Goal: Information Seeking & Learning: Learn about a topic

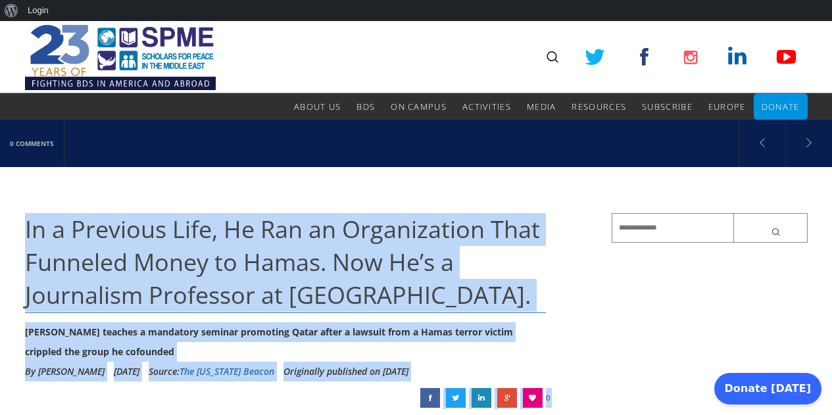
drag, startPoint x: 26, startPoint y: 221, endPoint x: 338, endPoint y: 382, distance: 350.8
copy div "In a Previous Life, He Ran an Organization That Funneled Money to Hamas. Now He…"
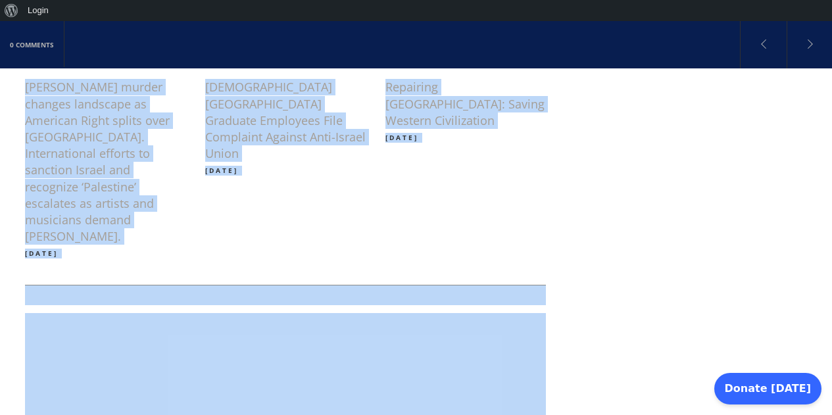
scroll to position [1791, 0]
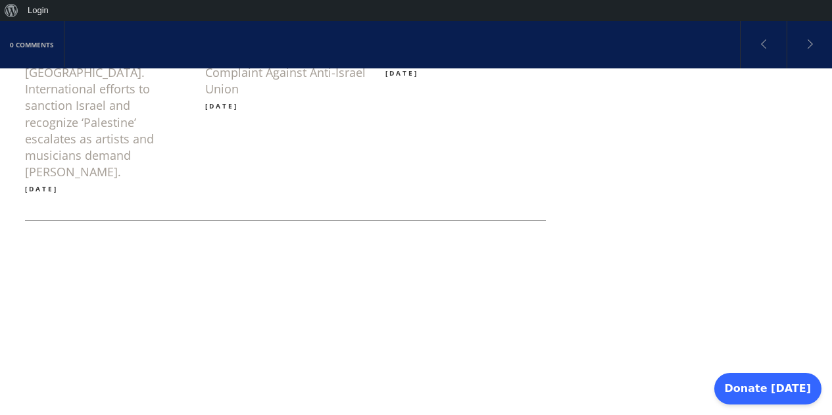
drag, startPoint x: 22, startPoint y: 99, endPoint x: 191, endPoint y: 66, distance: 172.1
copy div "In a Previous Life, He Ran an Organization That Funneled Money to Hamas. Now He…"
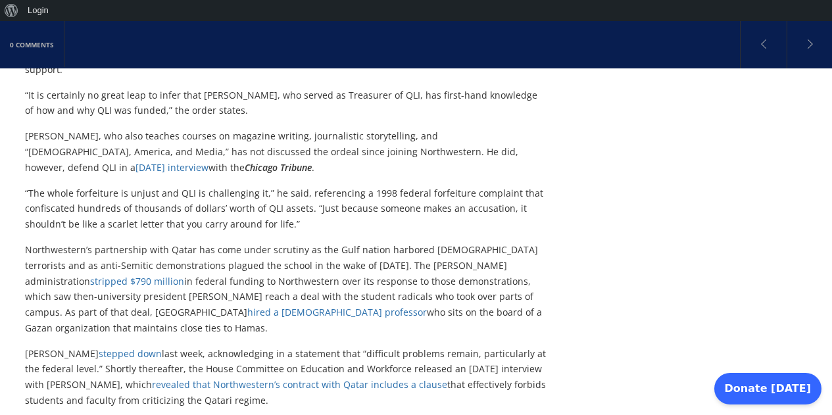
scroll to position [1115, 0]
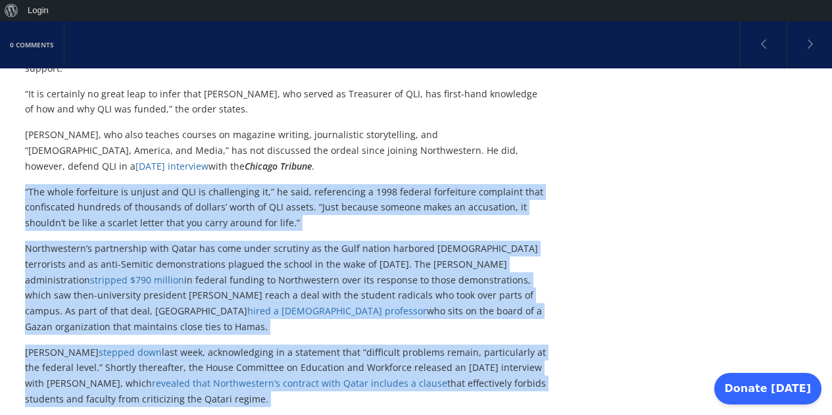
drag, startPoint x: 412, startPoint y: 306, endPoint x: 18, endPoint y: 80, distance: 453.9
click at [18, 80] on div "0 Comments In a Previous Life, He Ran an Organization That Funneled Money to Ha…" at bounding box center [416, 115] width 832 height 2223
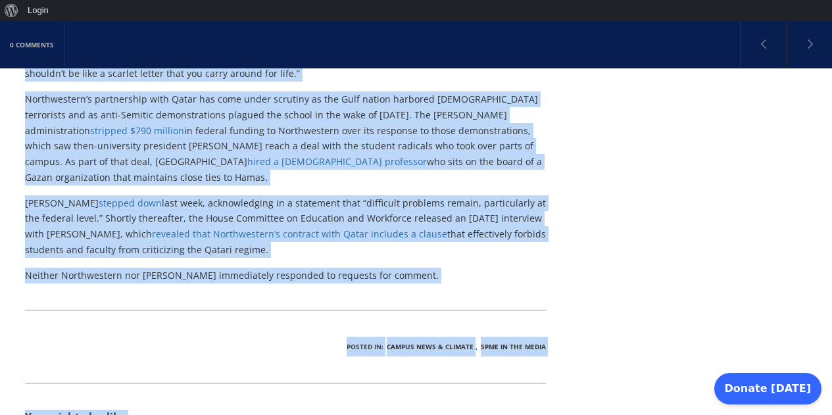
scroll to position [1269, 0]
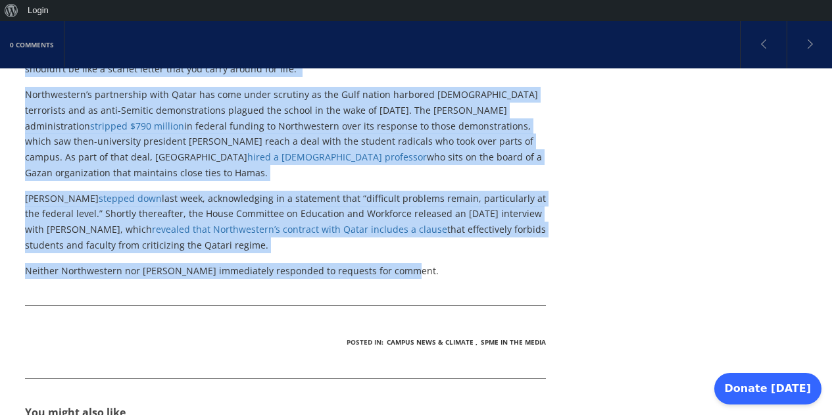
drag, startPoint x: 32, startPoint y: 160, endPoint x: 426, endPoint y: 170, distance: 394.3
copy div "loremipsumd Sitametcon adipiscin elitseddoe temporinc Utlabor Etdolorem al e “a…"
